Goal: Task Accomplishment & Management: Manage account settings

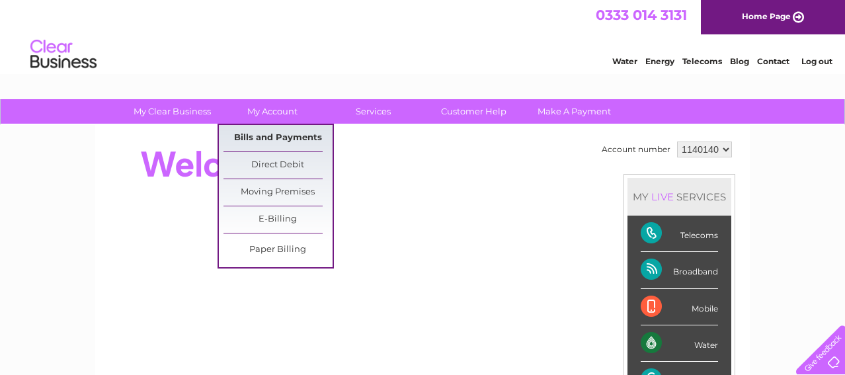
click at [269, 134] on link "Bills and Payments" at bounding box center [278, 138] width 109 height 26
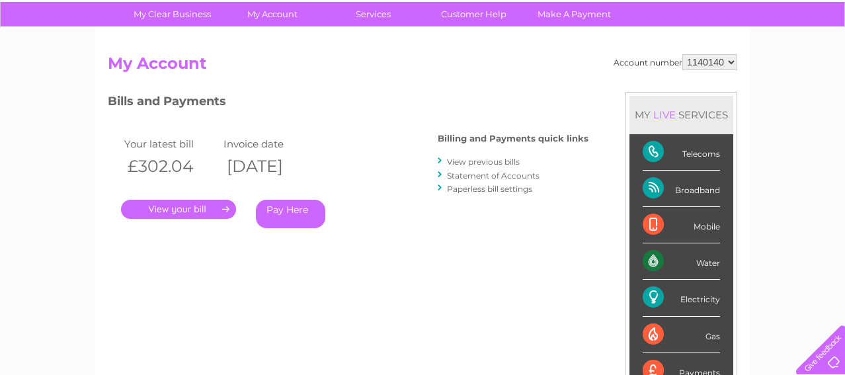
scroll to position [101, 0]
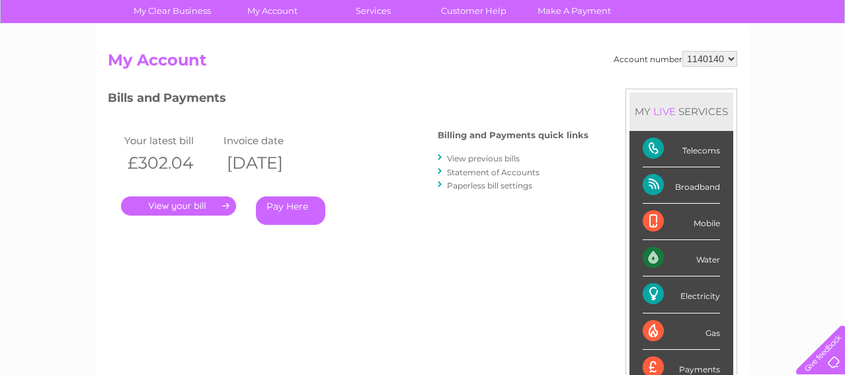
click at [192, 204] on link "." at bounding box center [178, 205] width 115 height 19
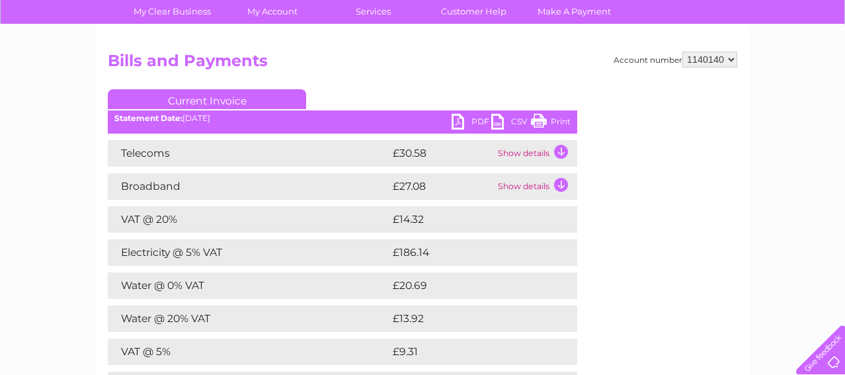
scroll to position [101, 0]
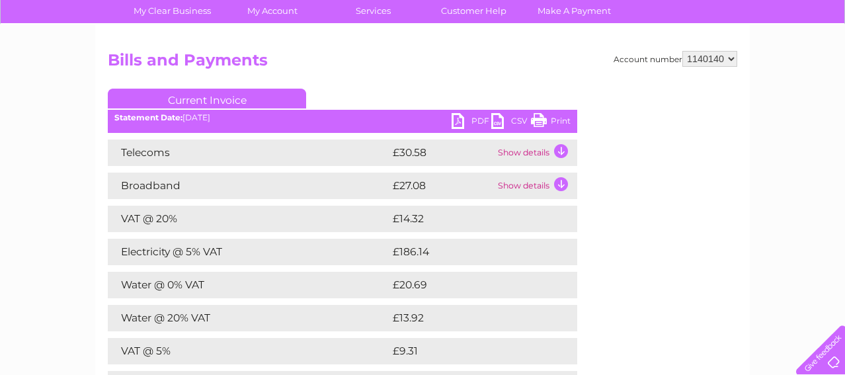
click at [477, 122] on link "PDF" at bounding box center [472, 122] width 40 height 19
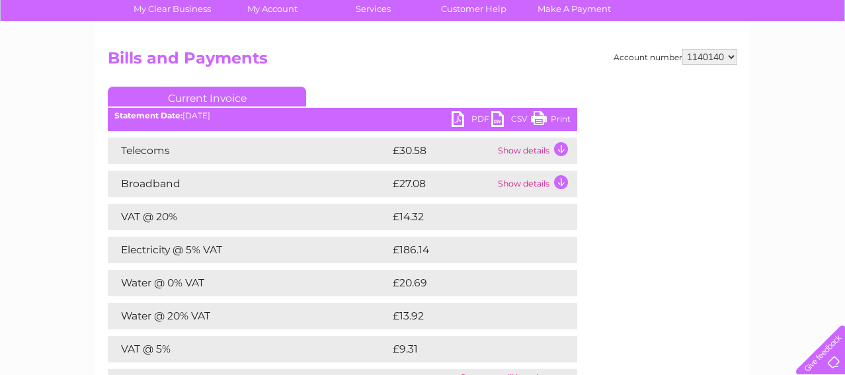
scroll to position [103, 0]
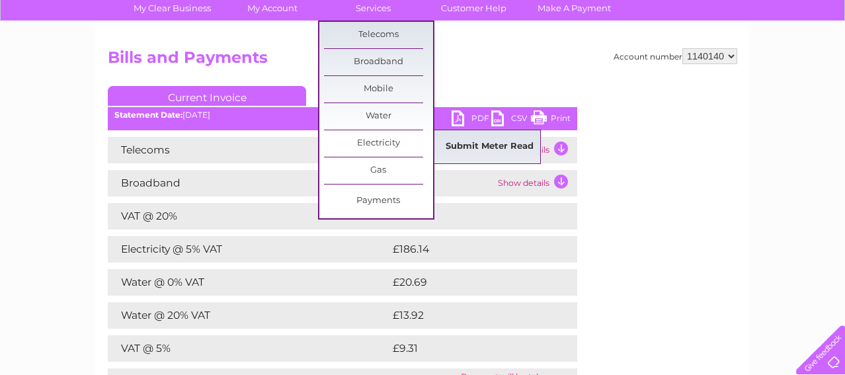
click at [462, 144] on link "Submit Meter Read" at bounding box center [489, 147] width 109 height 26
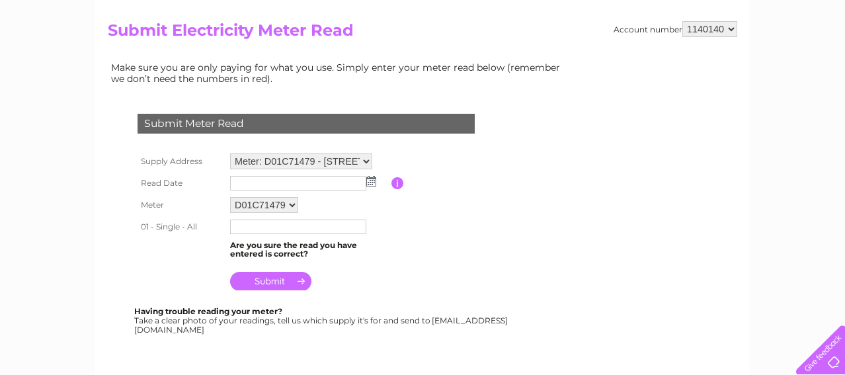
scroll to position [134, 0]
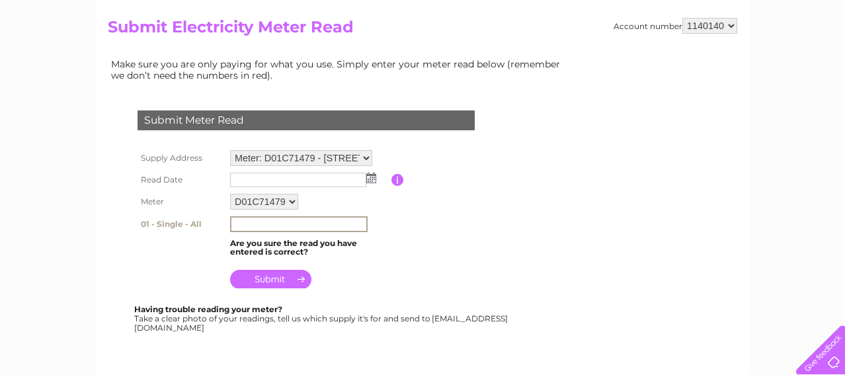
click at [280, 220] on input "text" at bounding box center [299, 224] width 138 height 16
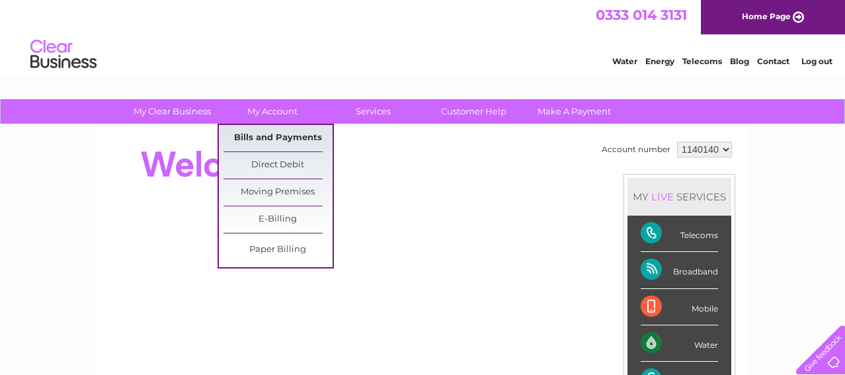
click at [276, 136] on link "Bills and Payments" at bounding box center [278, 138] width 109 height 26
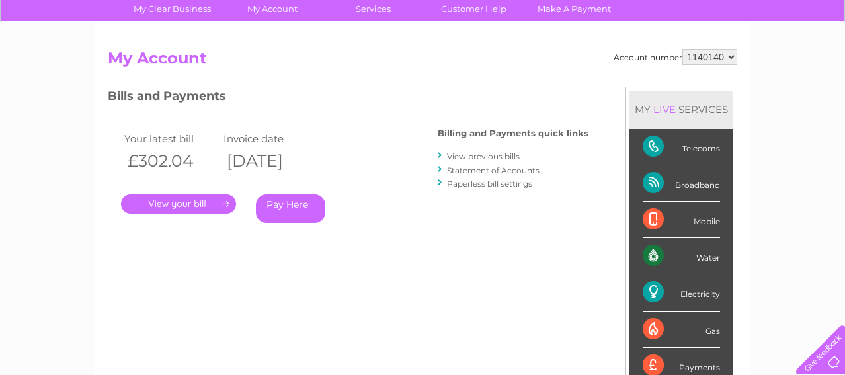
scroll to position [106, 0]
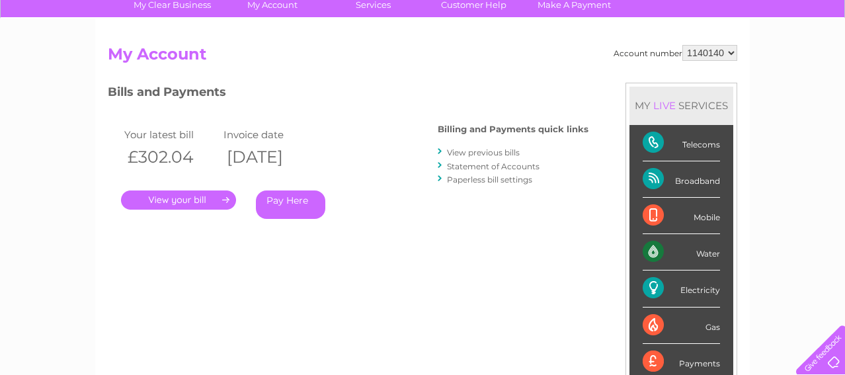
click at [193, 200] on link "." at bounding box center [178, 199] width 115 height 19
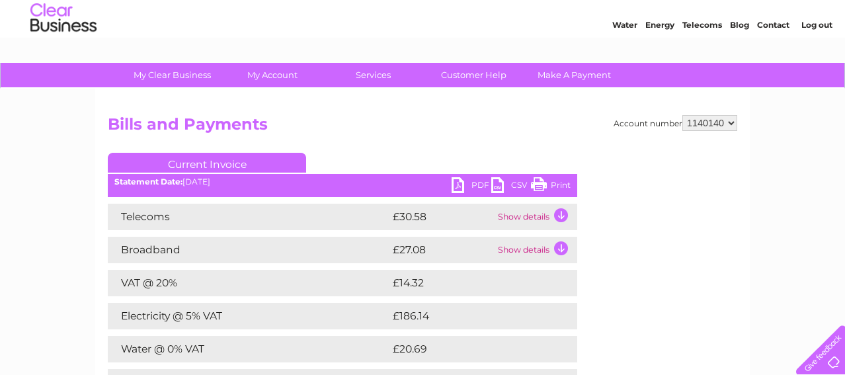
scroll to position [34, 0]
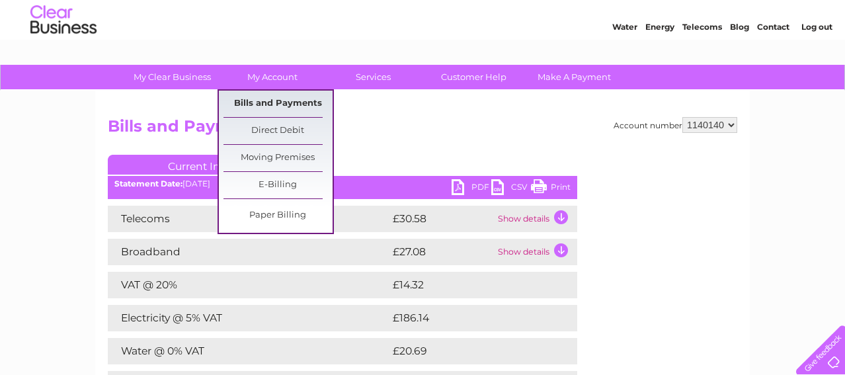
click at [268, 100] on link "Bills and Payments" at bounding box center [278, 104] width 109 height 26
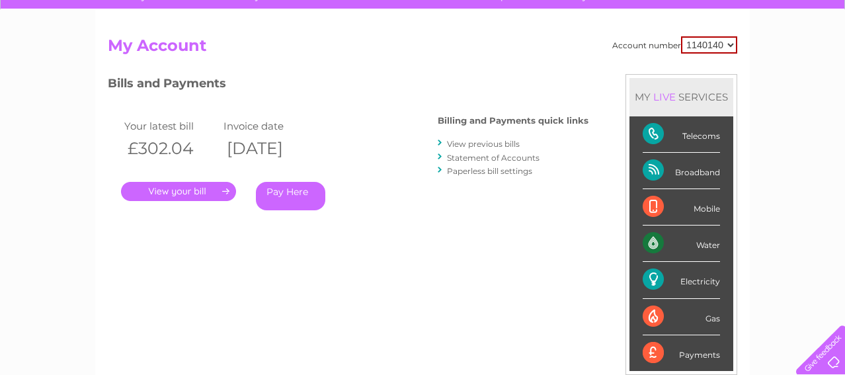
scroll to position [114, 0]
click at [460, 142] on link "View previous bills" at bounding box center [483, 145] width 73 height 10
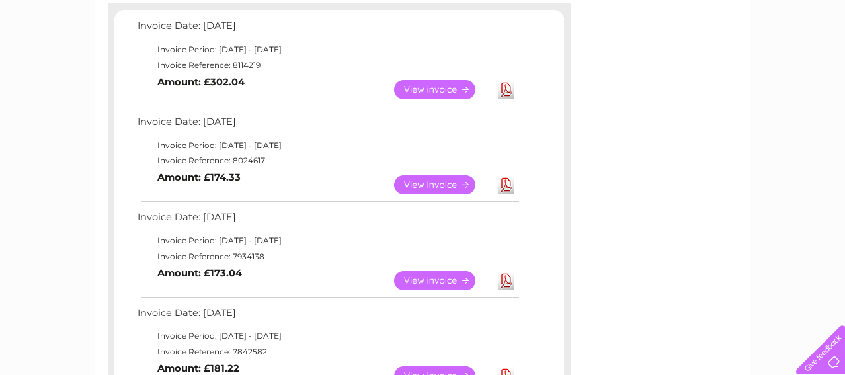
scroll to position [234, 0]
